Goal: Task Accomplishment & Management: Manage account settings

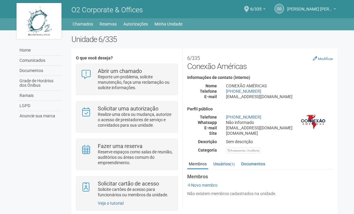
click at [289, 12] on link "[PERSON_NAME] [PERSON_NAME]" at bounding box center [311, 9] width 49 height 5
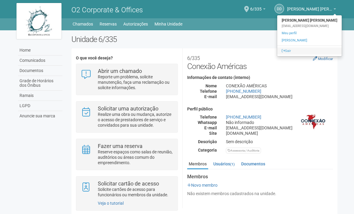
click at [291, 52] on link "Sair" at bounding box center [309, 50] width 64 height 7
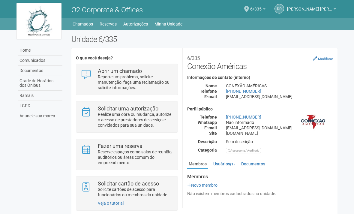
click at [250, 12] on link "6/335" at bounding box center [257, 9] width 15 height 5
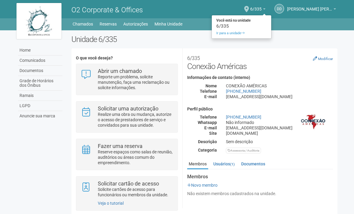
click at [305, 28] on div at bounding box center [177, 107] width 354 height 214
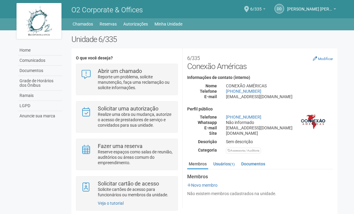
click at [258, 7] on span "6/335" at bounding box center [255, 6] width 11 height 10
click at [282, 9] on link "Dd" at bounding box center [279, 9] width 10 height 10
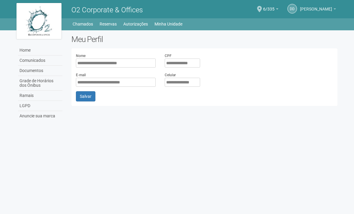
click at [316, 10] on span "[PERSON_NAME]" at bounding box center [316, 6] width 32 height 10
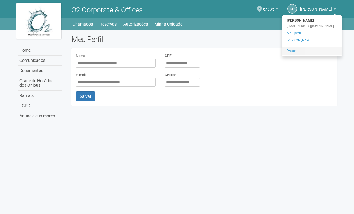
click at [294, 51] on link "Sair" at bounding box center [311, 50] width 59 height 7
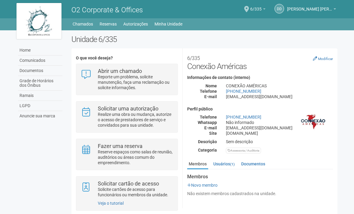
click at [258, 12] on link "6/335" at bounding box center [257, 9] width 15 height 5
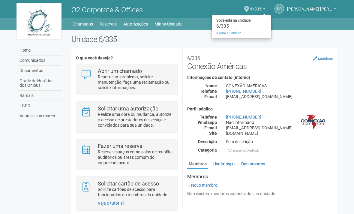
click at [310, 8] on div at bounding box center [177, 107] width 354 height 214
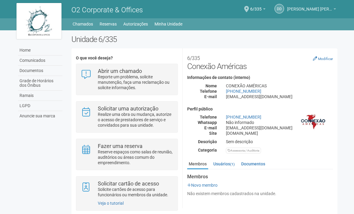
click at [334, 8] on link "[PERSON_NAME] [PERSON_NAME]" at bounding box center [311, 9] width 49 height 5
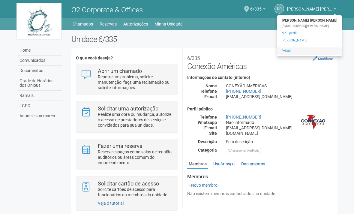
click at [297, 50] on link "Sair" at bounding box center [309, 50] width 64 height 7
